Goal: Transaction & Acquisition: Purchase product/service

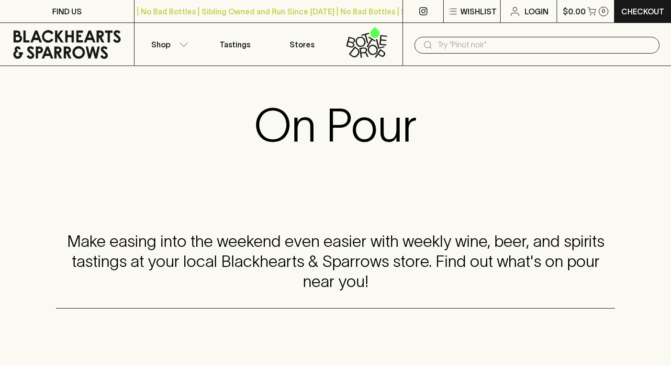
click at [277, 203] on div "Make easing into the weekend even easier with weekly wine, beer, and spirits ta…" at bounding box center [335, 262] width 671 height 155
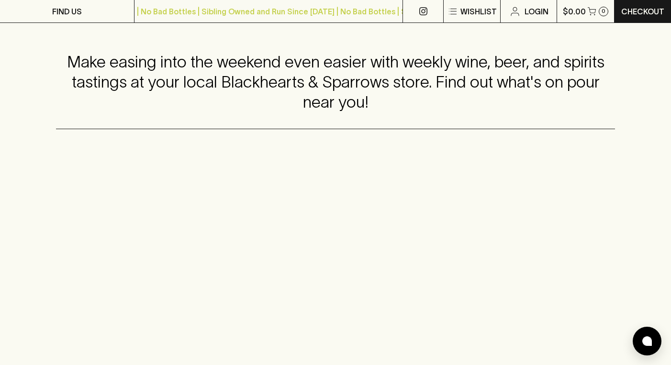
scroll to position [175, 0]
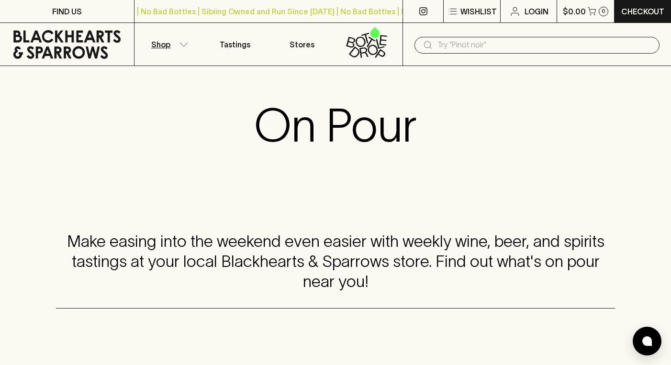
click at [170, 48] on button "Shop" at bounding box center [167, 44] width 67 height 43
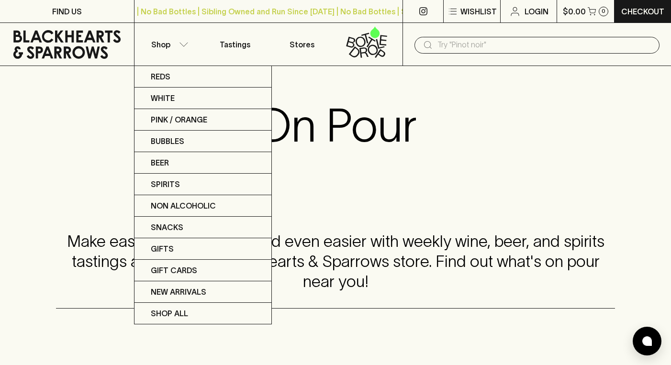
click at [333, 137] on div at bounding box center [335, 182] width 671 height 365
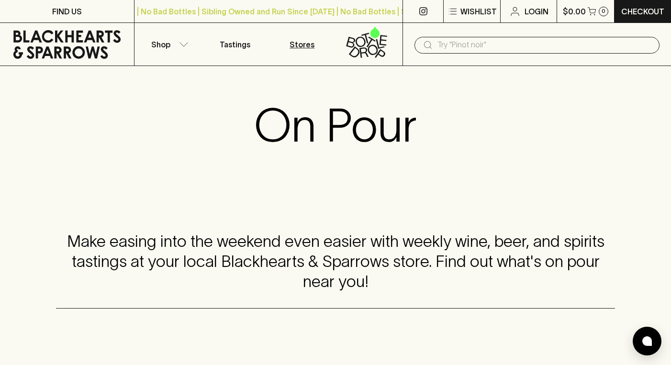
click at [311, 45] on p "Stores" at bounding box center [301, 44] width 25 height 11
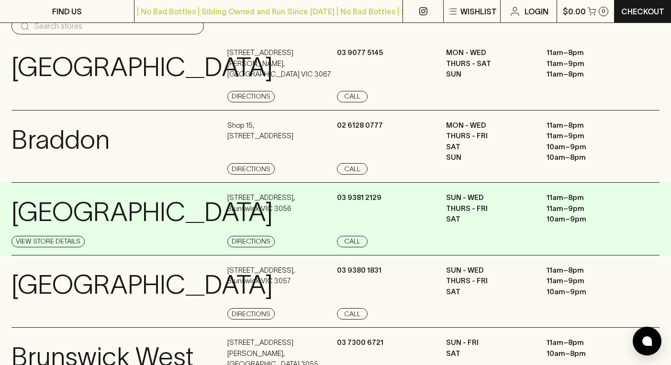
scroll to position [60, 0]
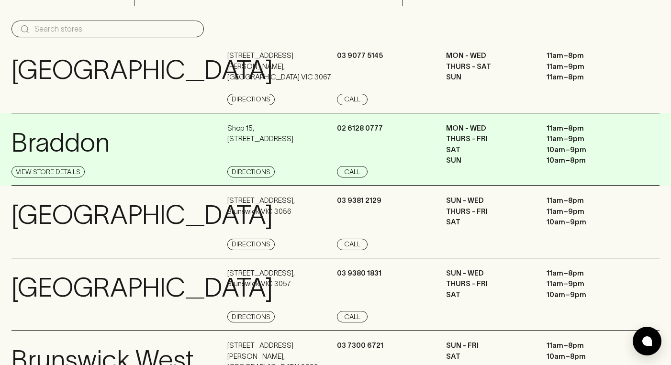
click at [257, 144] on p "Shop [STREET_ADDRESS]" at bounding box center [260, 134] width 66 height 22
click at [77, 171] on link "View Store Details" at bounding box center [47, 171] width 73 height 11
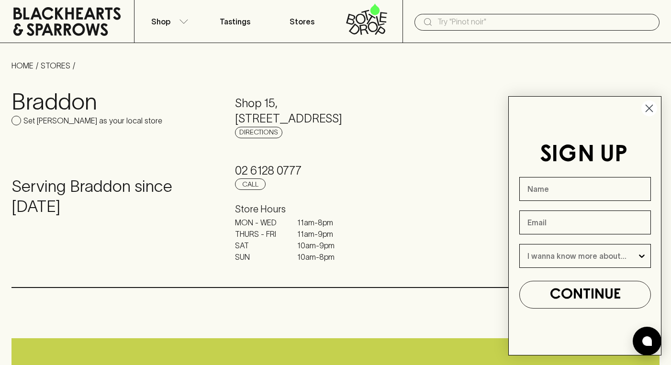
scroll to position [5, 0]
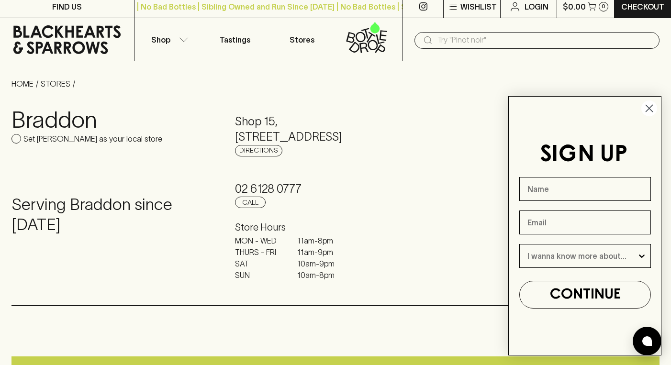
click at [646, 109] on circle "Close dialog" at bounding box center [649, 108] width 16 height 16
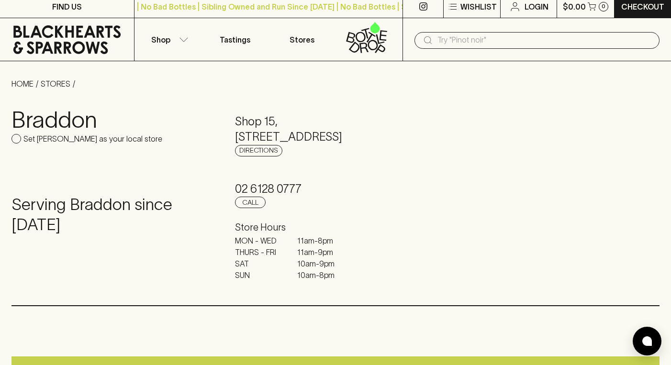
click at [48, 142] on p "Set [PERSON_NAME] as your local store" at bounding box center [92, 138] width 139 height 11
click at [21, 142] on input "Set [PERSON_NAME] as your local store" at bounding box center [16, 139] width 10 height 10
checkbox input "true"
click at [100, 192] on div "Serving Braddon since [DATE]" at bounding box center [111, 232] width 200 height 113
click at [187, 43] on button "Shop" at bounding box center [167, 39] width 67 height 43
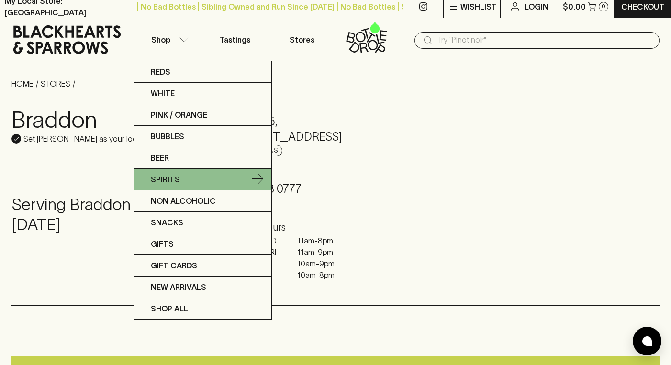
click at [262, 179] on icon at bounding box center [257, 179] width 11 height 10
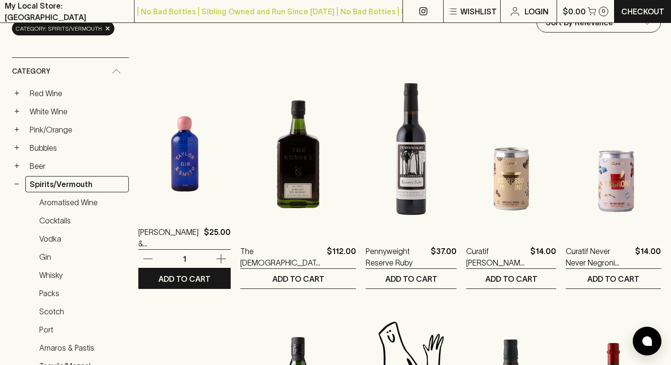
scroll to position [134, 0]
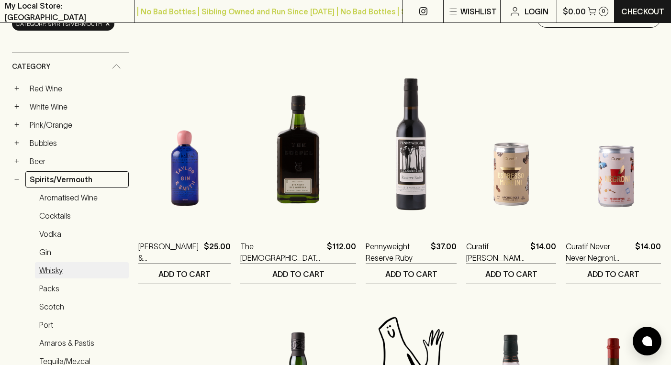
click at [84, 271] on link "Whisky" at bounding box center [82, 270] width 94 height 16
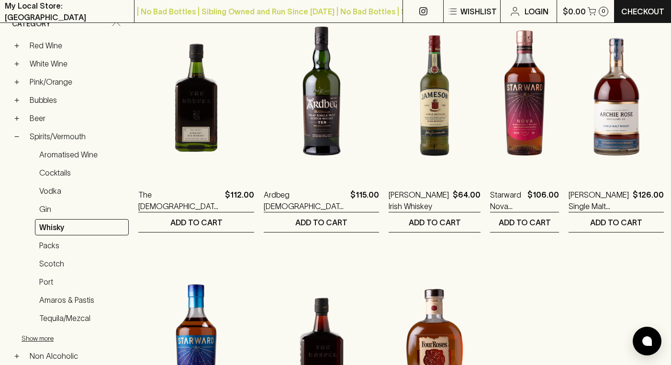
scroll to position [169, 0]
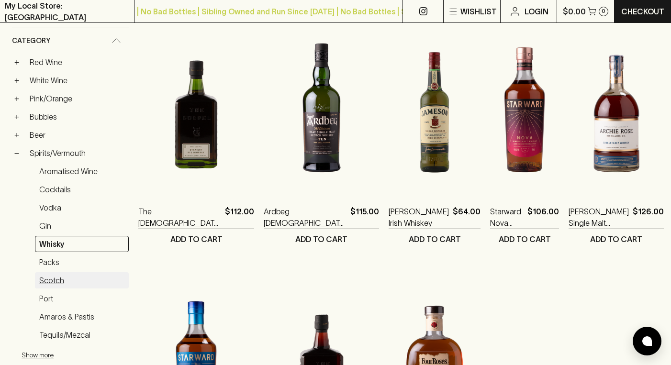
click at [51, 278] on link "Scotch" at bounding box center [82, 280] width 94 height 16
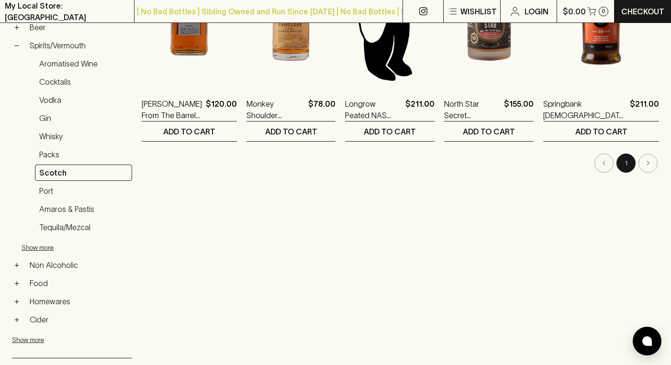
scroll to position [275, 0]
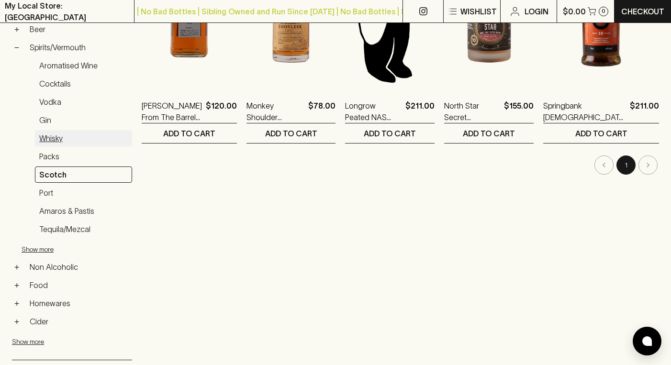
click at [93, 140] on link "Whisky" at bounding box center [83, 138] width 97 height 16
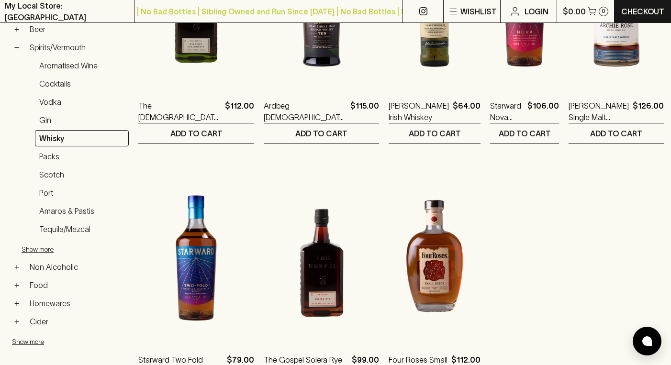
click at [482, 238] on ol "The Gospel Straight Rye Whiskey $112.00 1 ADD TO CART Ardbeg [DEMOGRAPHIC_DATA]…" at bounding box center [400, 148] width 525 height 499
